Goal: Find specific page/section: Find specific page/section

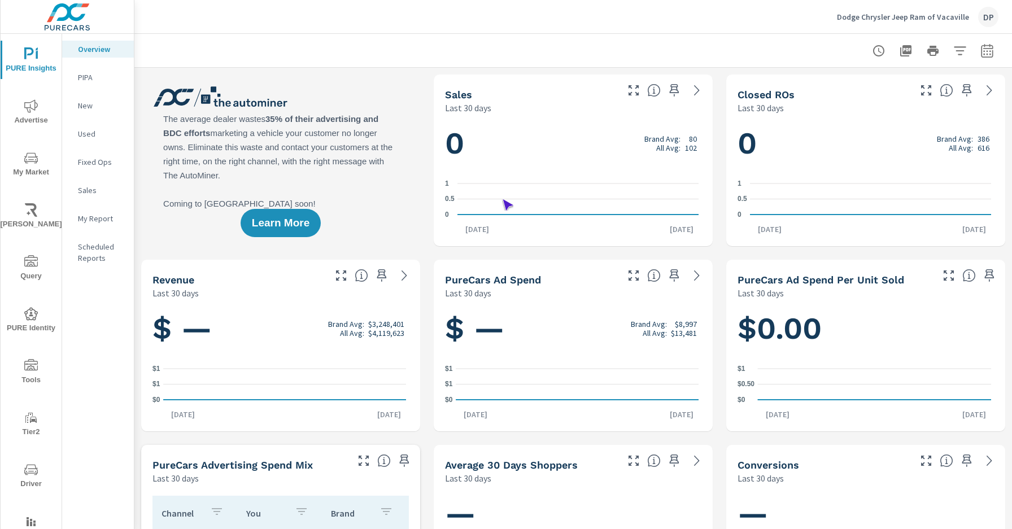
scroll to position [1, 0]
click at [29, 477] on span "Driver" at bounding box center [31, 477] width 54 height 28
